Goal: Check status: Check status

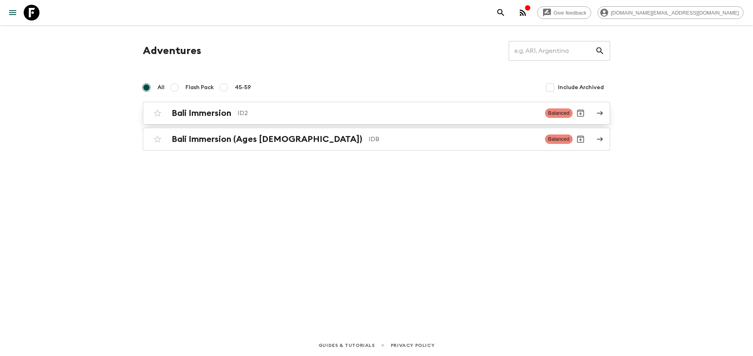
click at [268, 117] on p "ID2" at bounding box center [387, 112] width 301 height 9
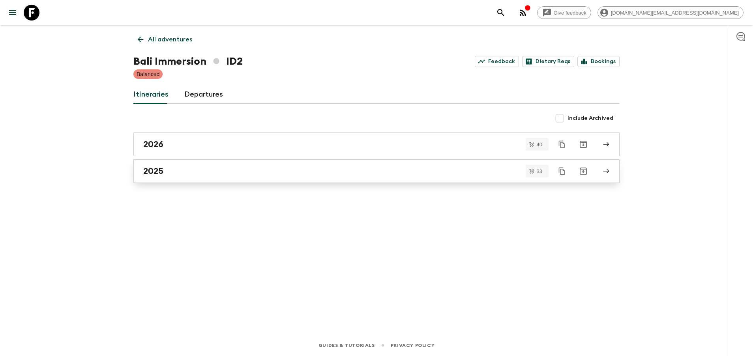
click at [254, 171] on div "2025" at bounding box center [368, 171] width 451 height 10
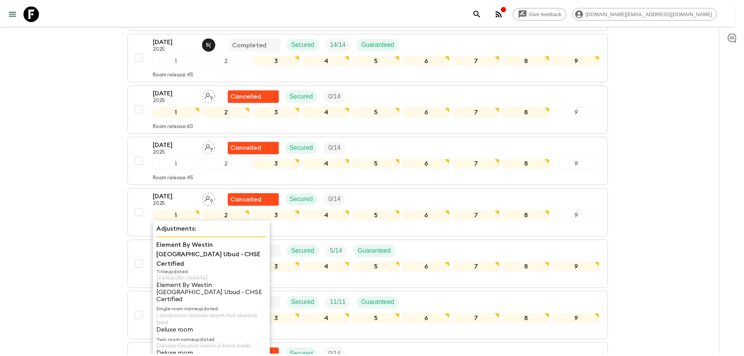
scroll to position [296, 0]
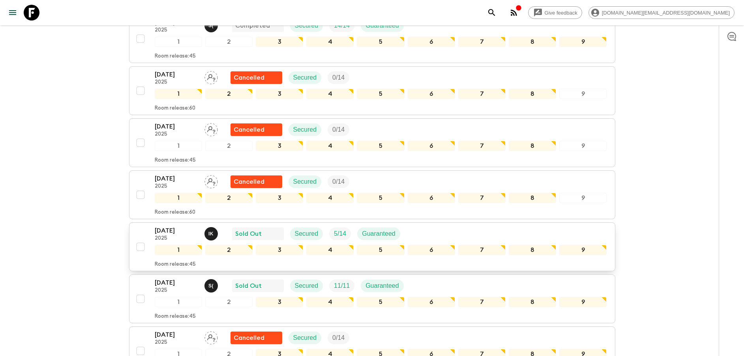
click at [163, 230] on p "[DATE]" at bounding box center [176, 230] width 43 height 9
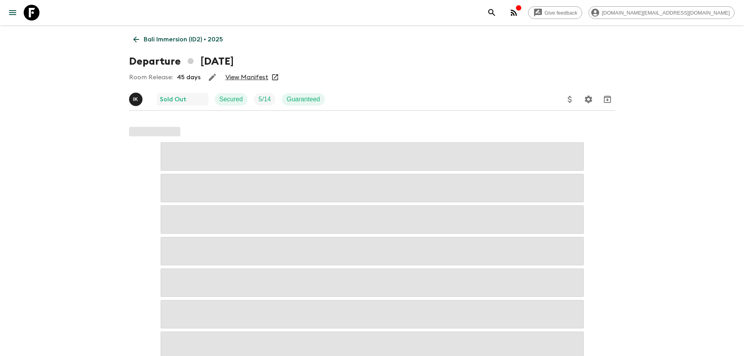
click at [258, 77] on link "View Manifest" at bounding box center [246, 77] width 43 height 8
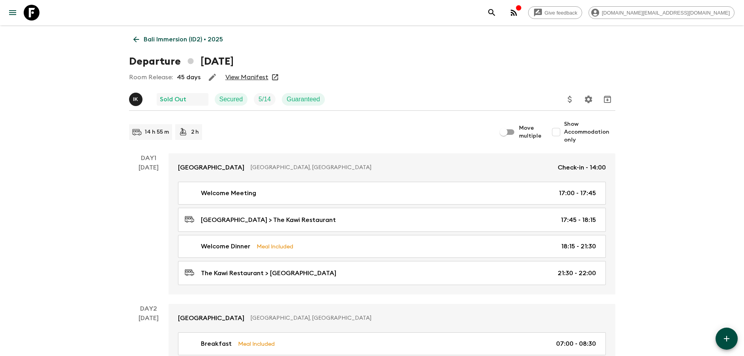
click at [174, 43] on p "Bali Immersion (ID2) • 2025" at bounding box center [183, 39] width 79 height 9
